Goal: Transaction & Acquisition: Purchase product/service

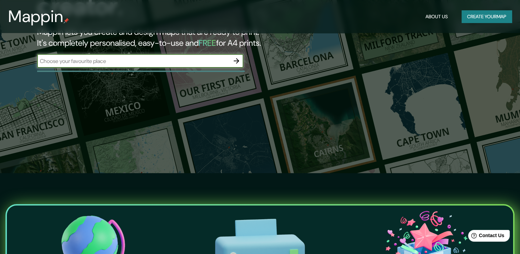
scroll to position [69, 0]
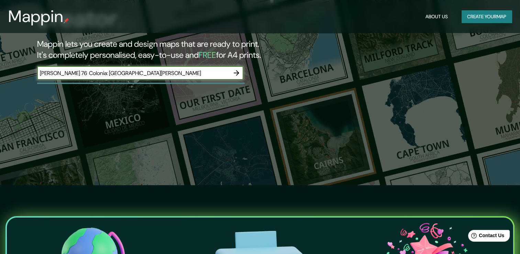
type input "[PERSON_NAME] 76 Colonia: [GEOGRAPHIC_DATA][PERSON_NAME]"
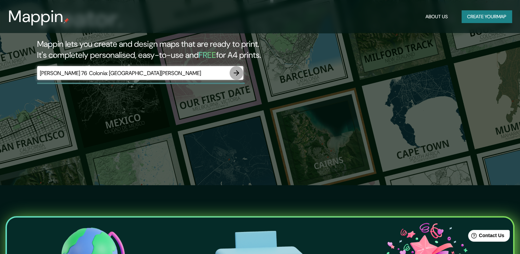
click at [231, 74] on button "button" at bounding box center [237, 73] width 14 height 14
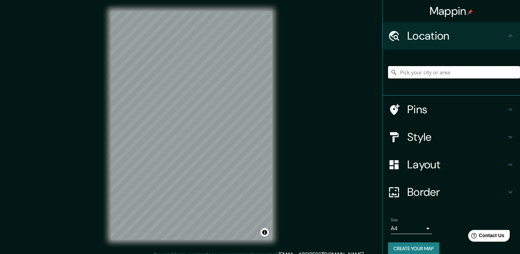
click at [395, 71] on input "Pick your city or area" at bounding box center [454, 72] width 132 height 12
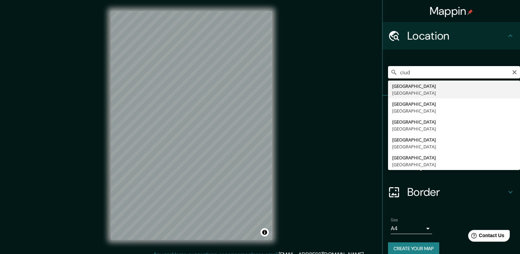
type input "[GEOGRAPHIC_DATA], [GEOGRAPHIC_DATA]"
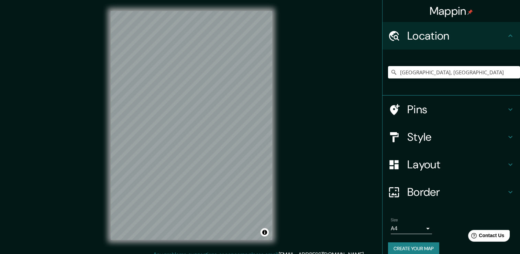
click at [475, 109] on h4 "Pins" at bounding box center [457, 110] width 99 height 14
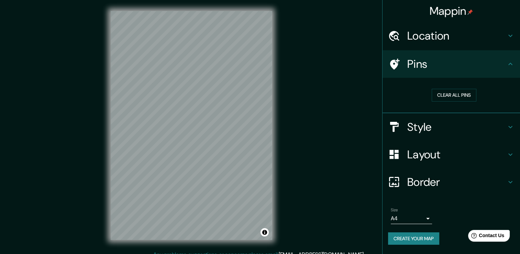
click at [497, 67] on h4 "Pins" at bounding box center [457, 64] width 99 height 14
click at [506, 130] on h4 "Style" at bounding box center [457, 127] width 99 height 14
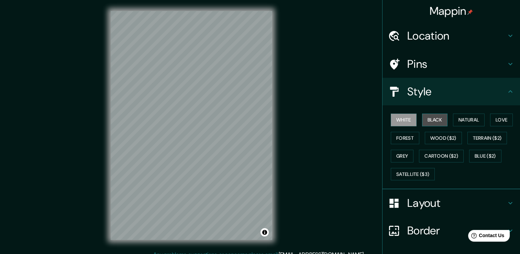
click at [429, 120] on button "Black" at bounding box center [435, 120] width 26 height 13
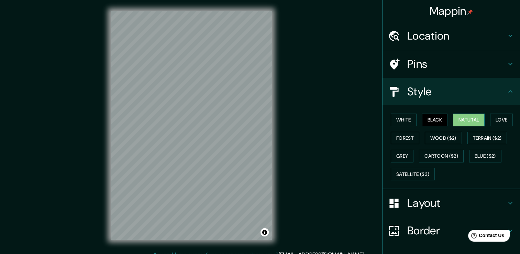
click at [473, 120] on button "Natural" at bounding box center [469, 120] width 32 height 13
click at [405, 138] on button "Forest" at bounding box center [405, 138] width 29 height 13
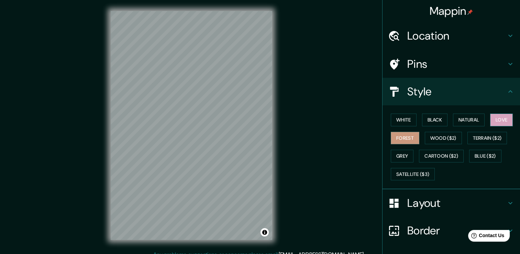
click at [491, 119] on button "Love" at bounding box center [502, 120] width 23 height 13
click at [473, 119] on button "Natural" at bounding box center [469, 120] width 32 height 13
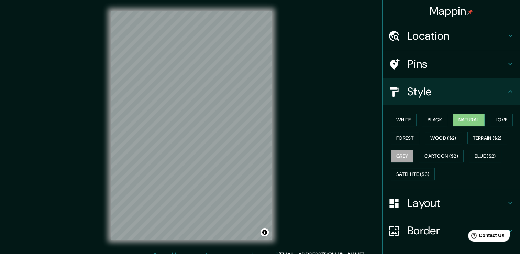
click at [392, 155] on button "Grey" at bounding box center [402, 156] width 23 height 13
click at [467, 120] on button "Natural" at bounding box center [469, 120] width 32 height 13
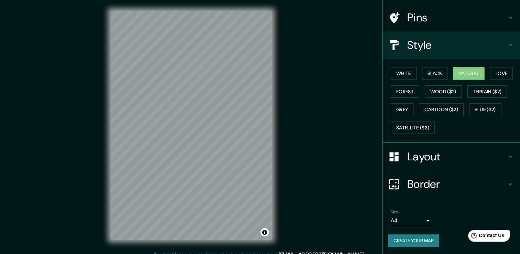
click at [474, 153] on h4 "Layout" at bounding box center [457, 157] width 99 height 14
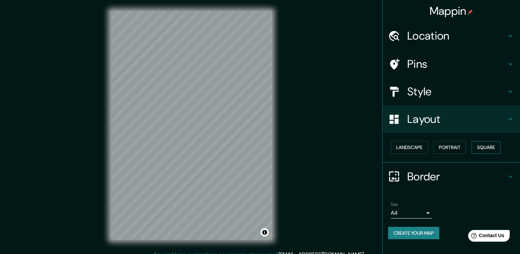
click at [487, 148] on button "Square" at bounding box center [486, 147] width 29 height 13
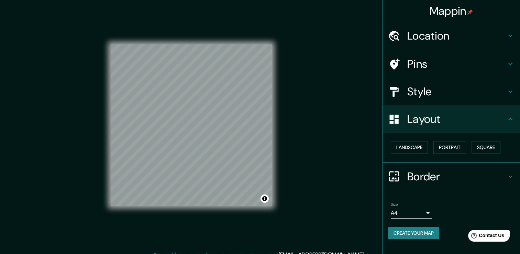
scroll to position [8, 0]
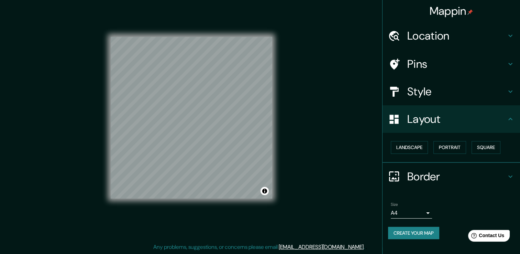
click at [470, 178] on h4 "Border" at bounding box center [457, 177] width 99 height 14
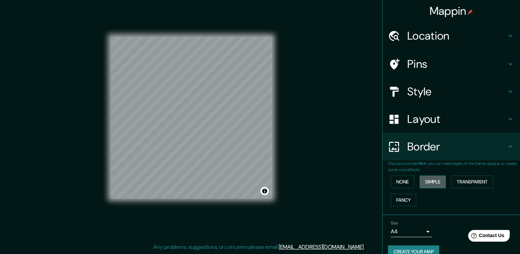
click at [421, 180] on button "Simple" at bounding box center [433, 181] width 26 height 13
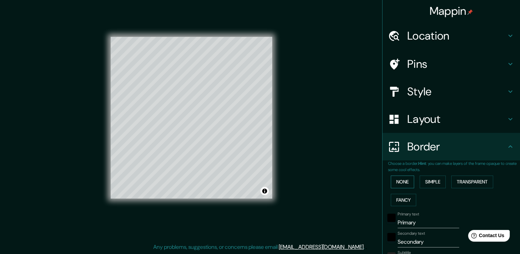
click at [398, 180] on button "None" at bounding box center [402, 181] width 23 height 13
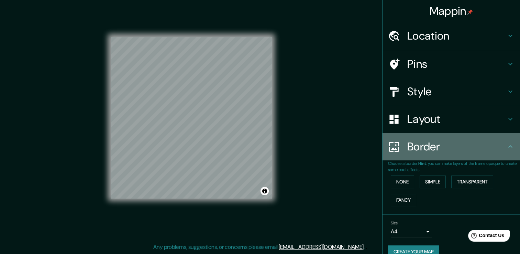
click at [427, 154] on div "Border" at bounding box center [452, 147] width 138 height 28
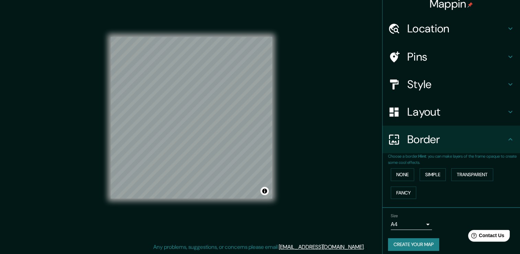
scroll to position [11, 0]
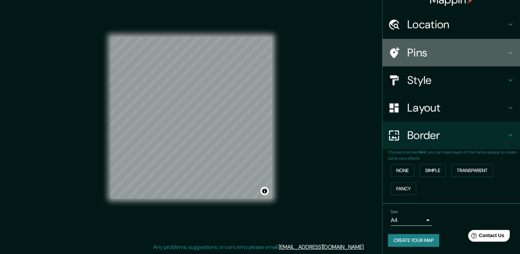
click at [500, 55] on h4 "Pins" at bounding box center [457, 53] width 99 height 14
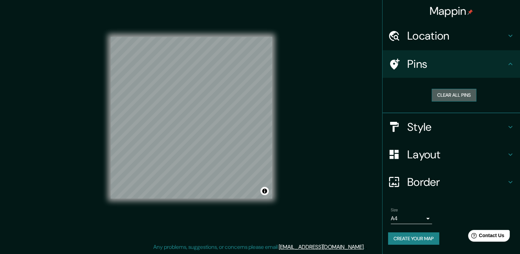
click at [459, 98] on button "Clear all pins" at bounding box center [454, 95] width 45 height 13
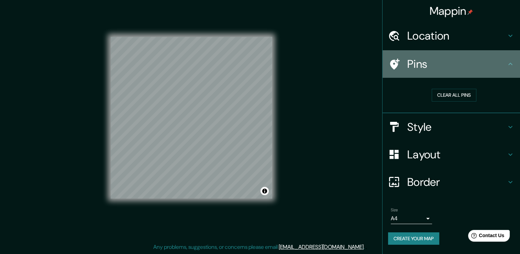
click at [498, 58] on h4 "Pins" at bounding box center [457, 64] width 99 height 14
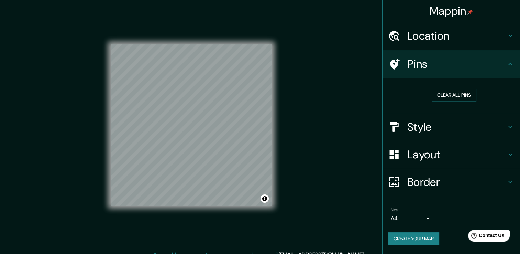
click at [418, 239] on button "Create your map" at bounding box center [413, 238] width 51 height 13
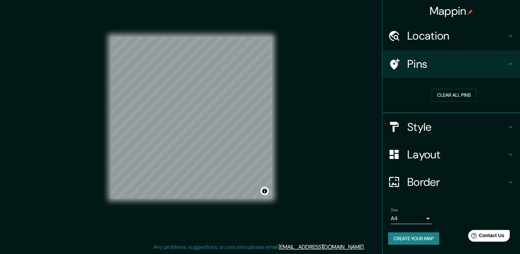
click at [411, 237] on button "Create your map" at bounding box center [413, 238] width 51 height 13
